Goal: Find specific page/section: Locate a particular part of the current website

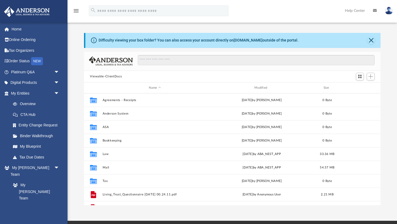
scroll to position [122, 296]
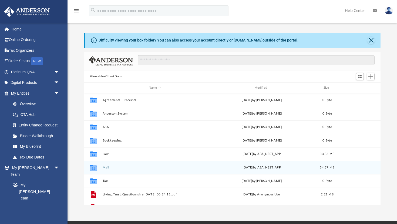
click at [94, 167] on icon "grid" at bounding box center [93, 168] width 7 height 4
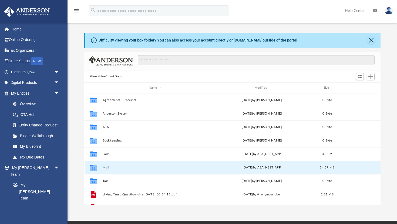
click at [94, 169] on icon "grid" at bounding box center [93, 168] width 7 height 6
click at [96, 169] on icon "grid" at bounding box center [93, 168] width 7 height 4
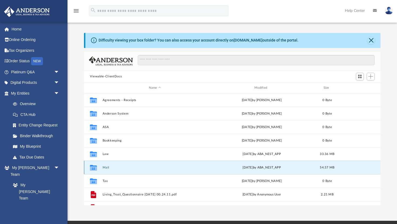
click at [107, 167] on button "Mail" at bounding box center [155, 168] width 104 height 4
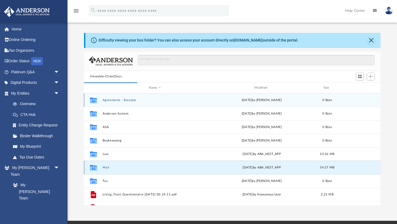
scroll to position [0, 0]
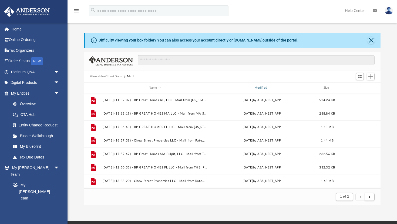
click at [261, 88] on div "Modified" at bounding box center [261, 88] width 105 height 5
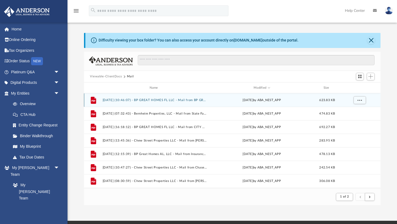
click at [161, 100] on button "[DATE] (10:46:07) - BP GREAT HOMES FL LLC - Mail from BP GREAT HOMES FL LLC.pdf" at bounding box center [155, 100] width 104 height 4
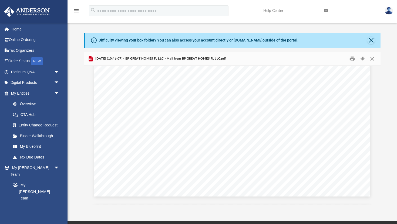
scroll to position [608, 0]
